Goal: Task Accomplishment & Management: Complete application form

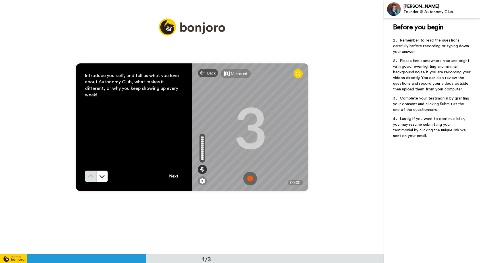
click at [252, 176] on img at bounding box center [250, 179] width 14 height 14
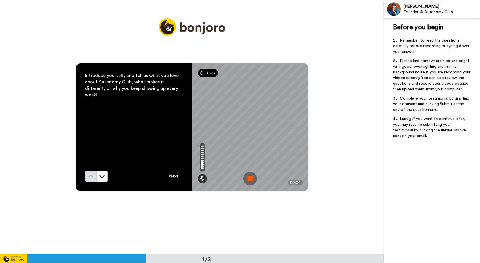
click at [205, 73] on div "Back" at bounding box center [208, 73] width 20 height 8
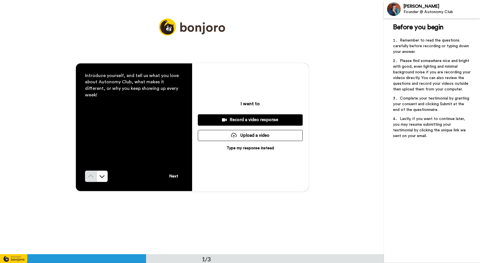
click at [247, 119] on div "Record a video response" at bounding box center [250, 120] width 96 height 6
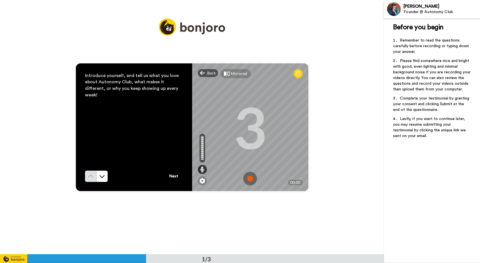
click at [247, 182] on img at bounding box center [250, 179] width 14 height 14
click at [250, 176] on img at bounding box center [250, 179] width 14 height 14
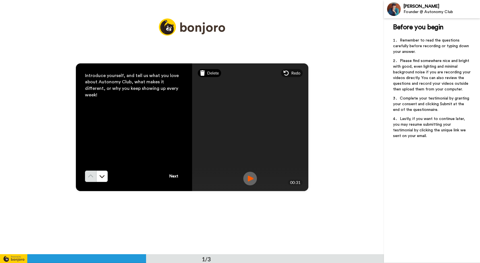
click at [207, 75] on span "Delete" at bounding box center [213, 73] width 12 height 6
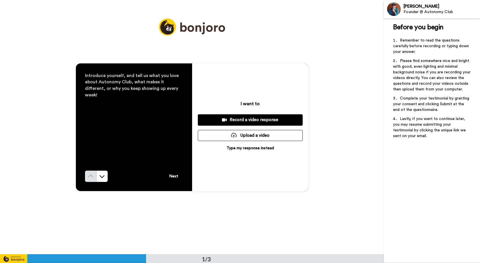
click at [249, 122] on div "Record a video response" at bounding box center [250, 120] width 96 height 6
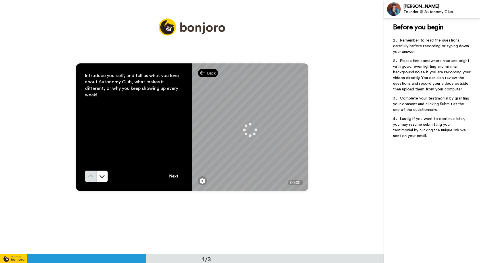
click at [207, 75] on span "Back" at bounding box center [211, 73] width 9 height 6
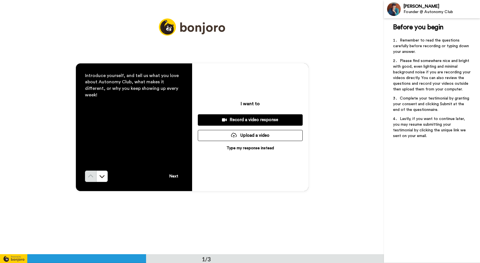
click at [247, 119] on div "Record a video response" at bounding box center [250, 120] width 96 height 6
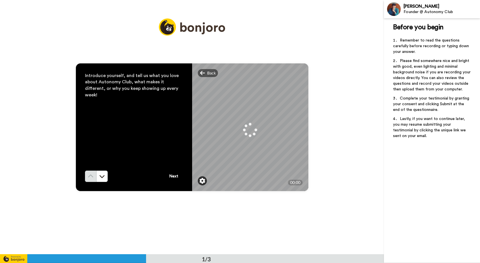
click at [200, 181] on img at bounding box center [202, 181] width 6 height 6
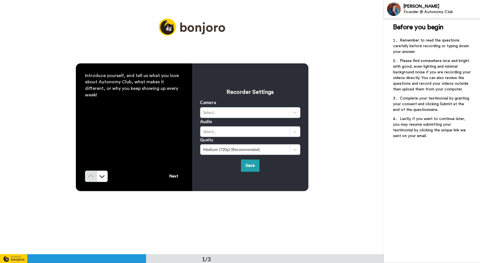
click at [238, 108] on div "Select..." at bounding box center [250, 112] width 100 height 11
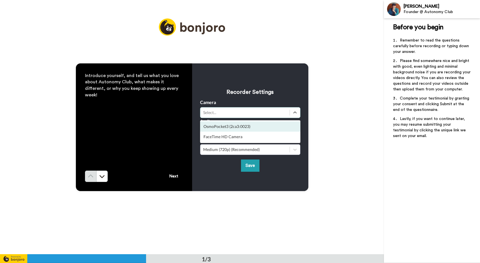
click at [230, 127] on div "OsmoPocket3 (2ca3:0023)" at bounding box center [250, 126] width 100 height 10
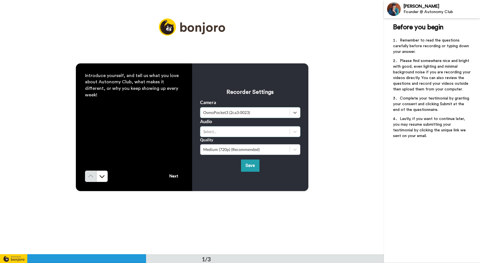
click at [231, 133] on div "Select..." at bounding box center [245, 132] width 84 height 6
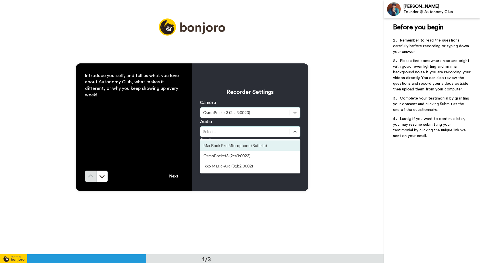
click at [226, 145] on div "MacBook Pro Microphone (Built-in)" at bounding box center [250, 145] width 100 height 10
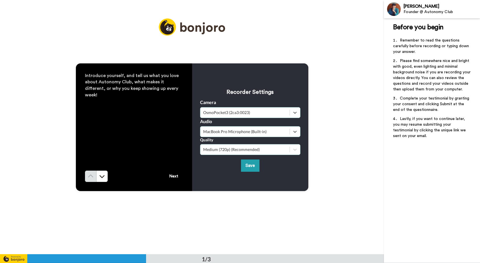
click at [254, 153] on div "Medium (720p) (Recommended)" at bounding box center [250, 149] width 100 height 11
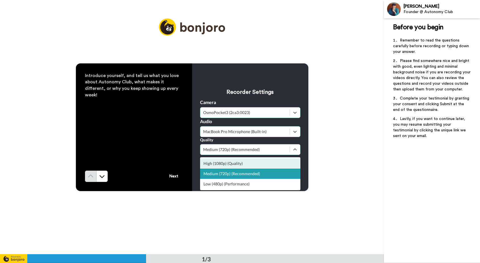
click at [249, 162] on div "High (1080p) (Quality)" at bounding box center [250, 163] width 100 height 10
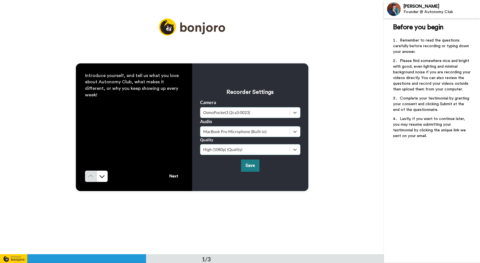
click at [251, 169] on button "Save" at bounding box center [250, 165] width 18 height 12
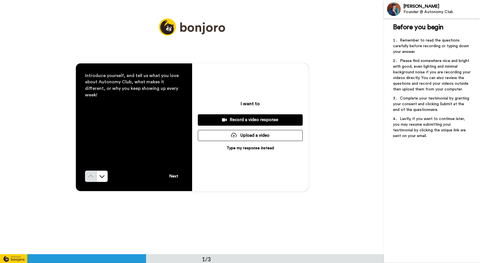
click at [254, 117] on div "Record a video response" at bounding box center [250, 120] width 96 height 6
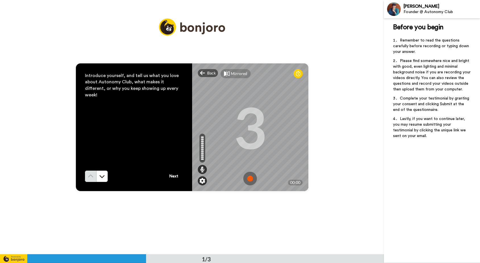
click at [199, 179] on img at bounding box center [202, 181] width 6 height 6
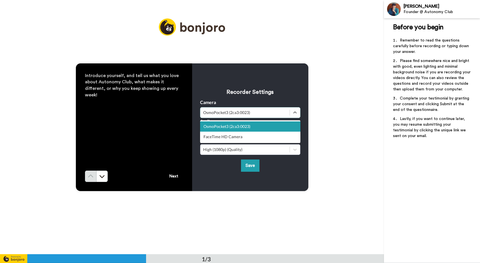
click at [264, 114] on div "OsmoPocket3 (2ca3:0023)" at bounding box center [245, 113] width 84 height 6
click at [253, 128] on div "OsmoPocket3 (2ca3:0023)" at bounding box center [250, 126] width 100 height 10
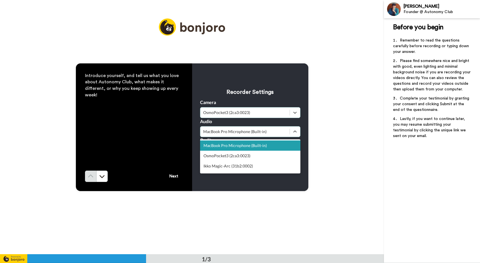
click at [251, 136] on div "MacBook Pro Microphone (Built-in)" at bounding box center [250, 131] width 100 height 11
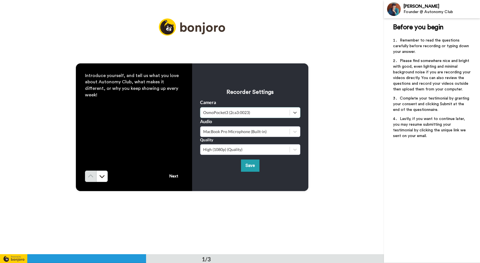
click at [282, 95] on h3 "Recorder Settings" at bounding box center [250, 92] width 100 height 8
click at [247, 165] on button "Save" at bounding box center [250, 165] width 18 height 12
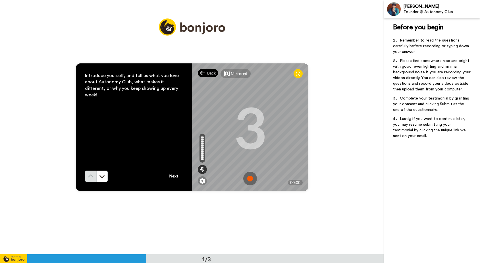
click at [203, 73] on icon at bounding box center [202, 73] width 5 height 6
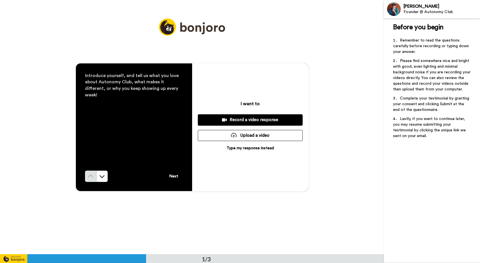
click at [252, 119] on div "Record a video response" at bounding box center [250, 120] width 96 height 6
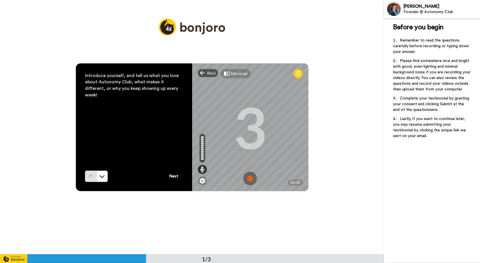
click at [247, 178] on img at bounding box center [250, 179] width 14 height 14
click at [250, 179] on img at bounding box center [250, 179] width 14 height 14
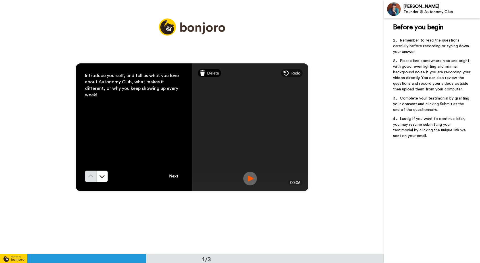
click at [207, 72] on span "Delete" at bounding box center [213, 73] width 12 height 6
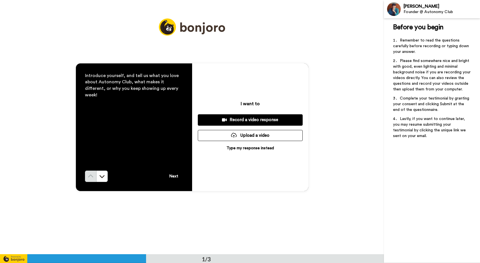
click at [243, 120] on div "Record a video response" at bounding box center [250, 120] width 96 height 6
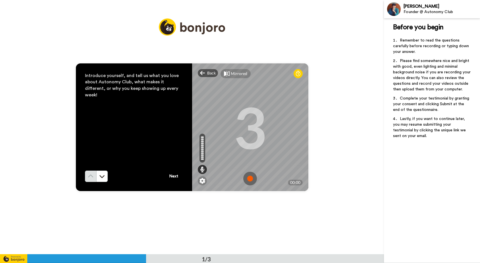
click at [249, 179] on img at bounding box center [250, 179] width 14 height 14
click at [249, 174] on img at bounding box center [250, 179] width 14 height 14
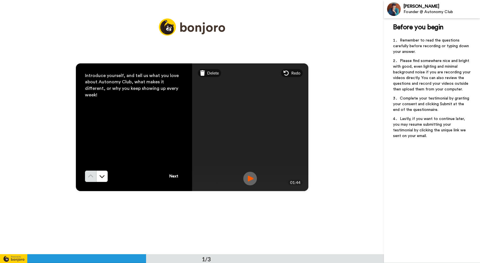
click at [248, 178] on img at bounding box center [250, 179] width 14 height 14
click at [173, 175] on button "Next" at bounding box center [173, 175] width 19 height 11
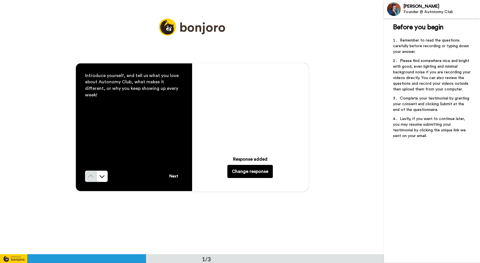
scroll to position [254, 0]
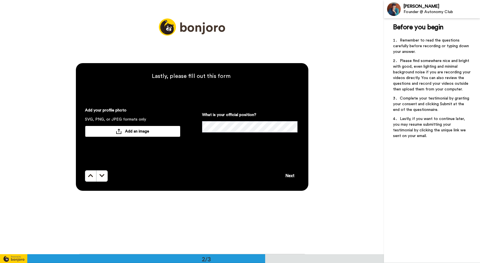
click at [291, 177] on button "Next" at bounding box center [289, 175] width 19 height 11
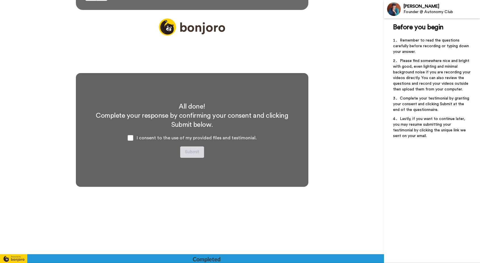
scroll to position [438, 0]
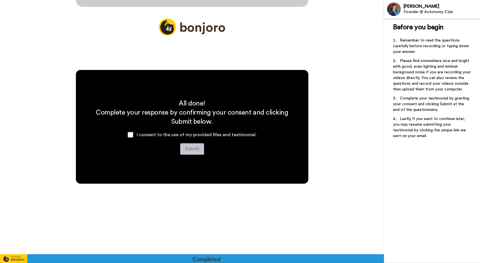
click at [131, 134] on span at bounding box center [131, 135] width 6 height 6
click at [194, 150] on button "Submit" at bounding box center [192, 148] width 24 height 11
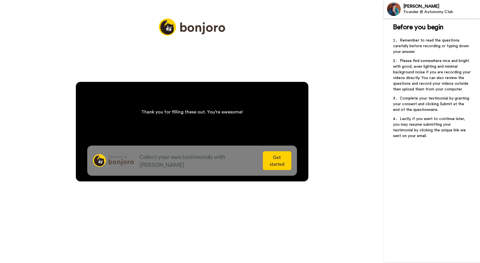
click at [291, 194] on div "Thank you for filling these out. You’re awesome! Collect your own testimonials …" at bounding box center [192, 131] width 384 height 263
